Goal: Use online tool/utility: Utilize a website feature to perform a specific function

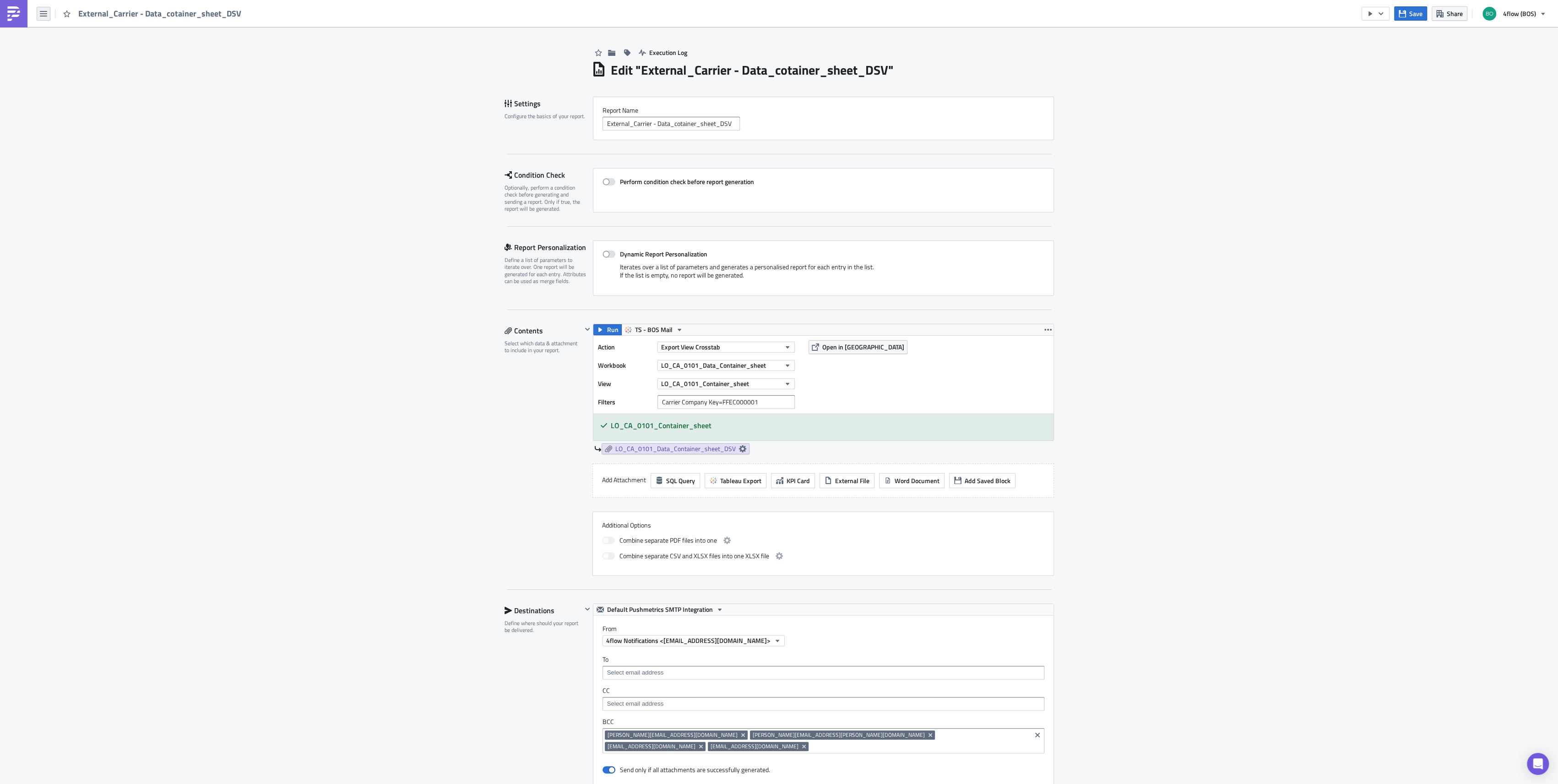
click at [42, 13] on icon "button" at bounding box center [43, 14] width 8 height 8
click at [77, 59] on div "Explore" at bounding box center [83, 64] width 61 height 9
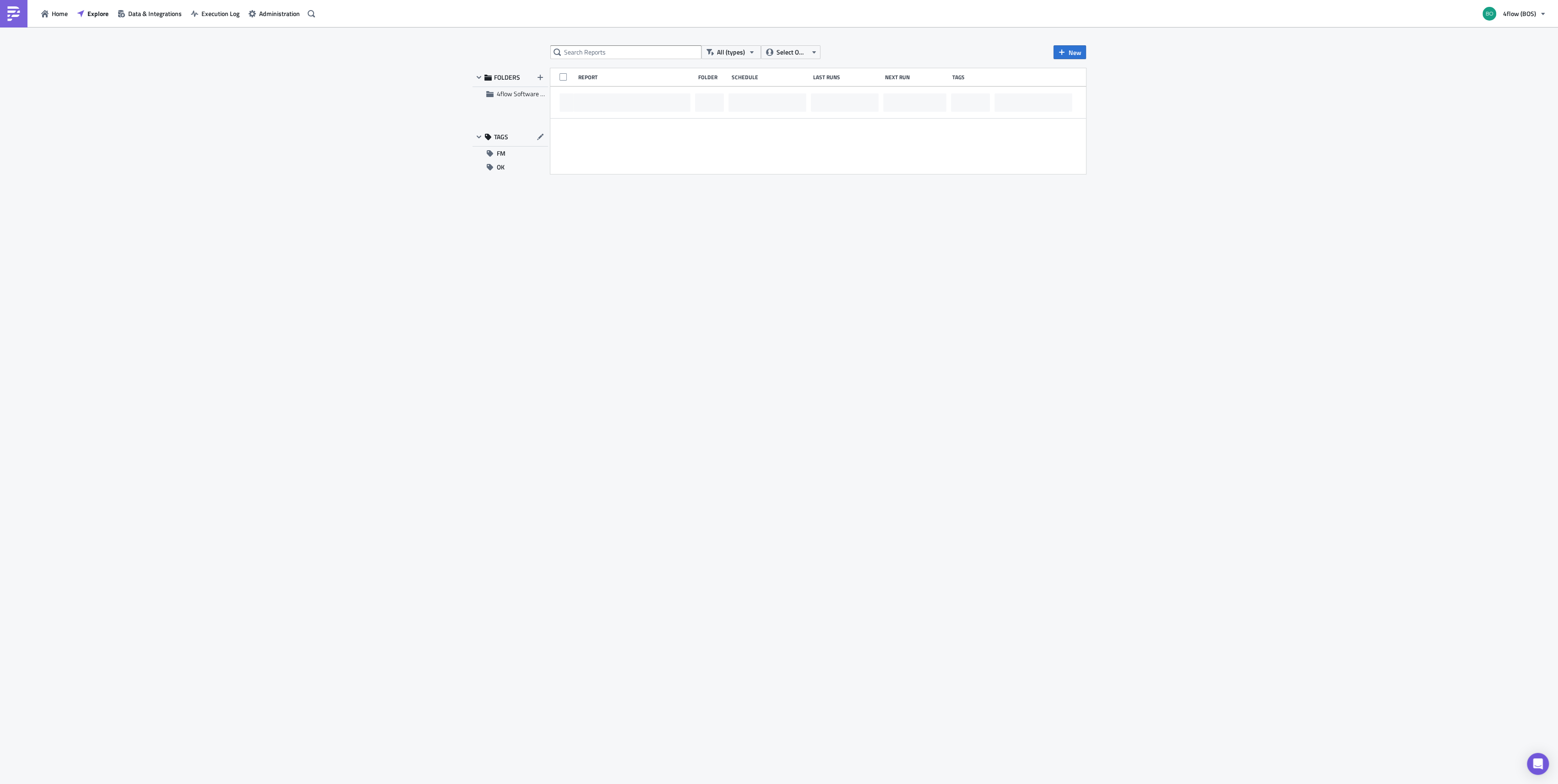
drag, startPoint x: 673, startPoint y: 86, endPoint x: 666, endPoint y: 72, distance: 15.7
click at [672, 83] on div "Report Folder Schedule Last Runs Next Run Tags" at bounding box center [818, 121] width 536 height 106
click at [641, 49] on input "text" at bounding box center [626, 52] width 151 height 14
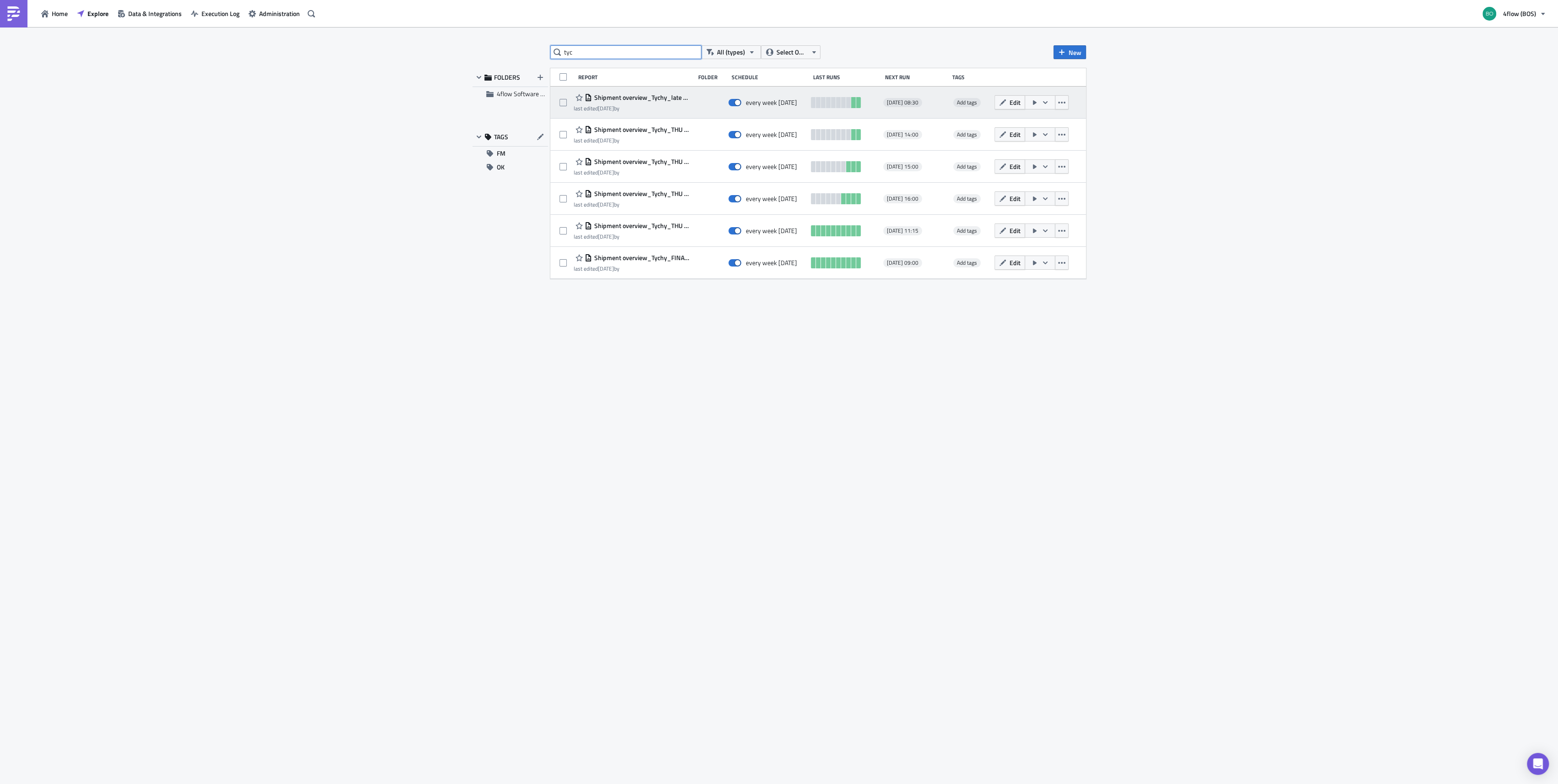
type input "tyc"
click at [1045, 106] on button "button" at bounding box center [1039, 102] width 31 height 14
click at [1046, 141] on div "Run Report" at bounding box center [1066, 140] width 71 height 9
